Goal: Task Accomplishment & Management: Manage account settings

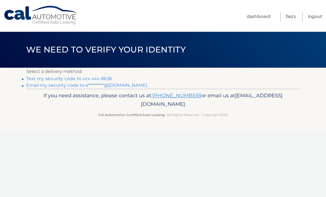
click at [35, 74] on p "Select a delivery method:" at bounding box center [162, 72] width 273 height 8
click at [34, 78] on link "Text my security code to xxx-xxx-8636" at bounding box center [69, 78] width 86 height 5
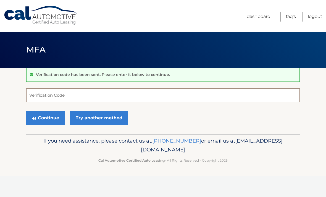
click at [126, 96] on input "Verification Code" at bounding box center [162, 95] width 273 height 14
click at [92, 97] on input "Verification Code" at bounding box center [162, 95] width 273 height 14
click at [87, 98] on input "Verification Code" at bounding box center [162, 95] width 273 height 14
type input "623110"
click at [45, 118] on button "Continue" at bounding box center [45, 118] width 38 height 14
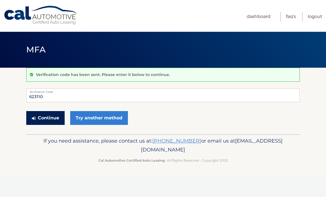
click at [57, 121] on button "Continue" at bounding box center [45, 118] width 38 height 14
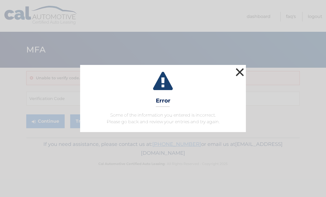
click at [238, 74] on button "×" at bounding box center [239, 72] width 11 height 11
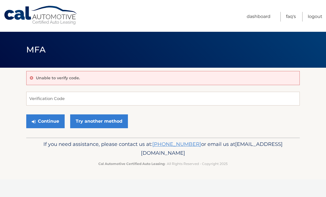
click at [62, 19] on link "Cal Automotive" at bounding box center [41, 16] width 75 height 20
click at [259, 18] on link "Dashboard" at bounding box center [259, 17] width 24 height 10
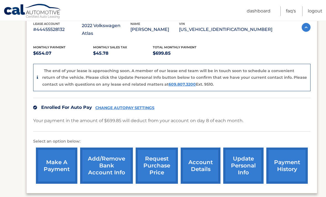
scroll to position [139, 0]
